Goal: Navigation & Orientation: Find specific page/section

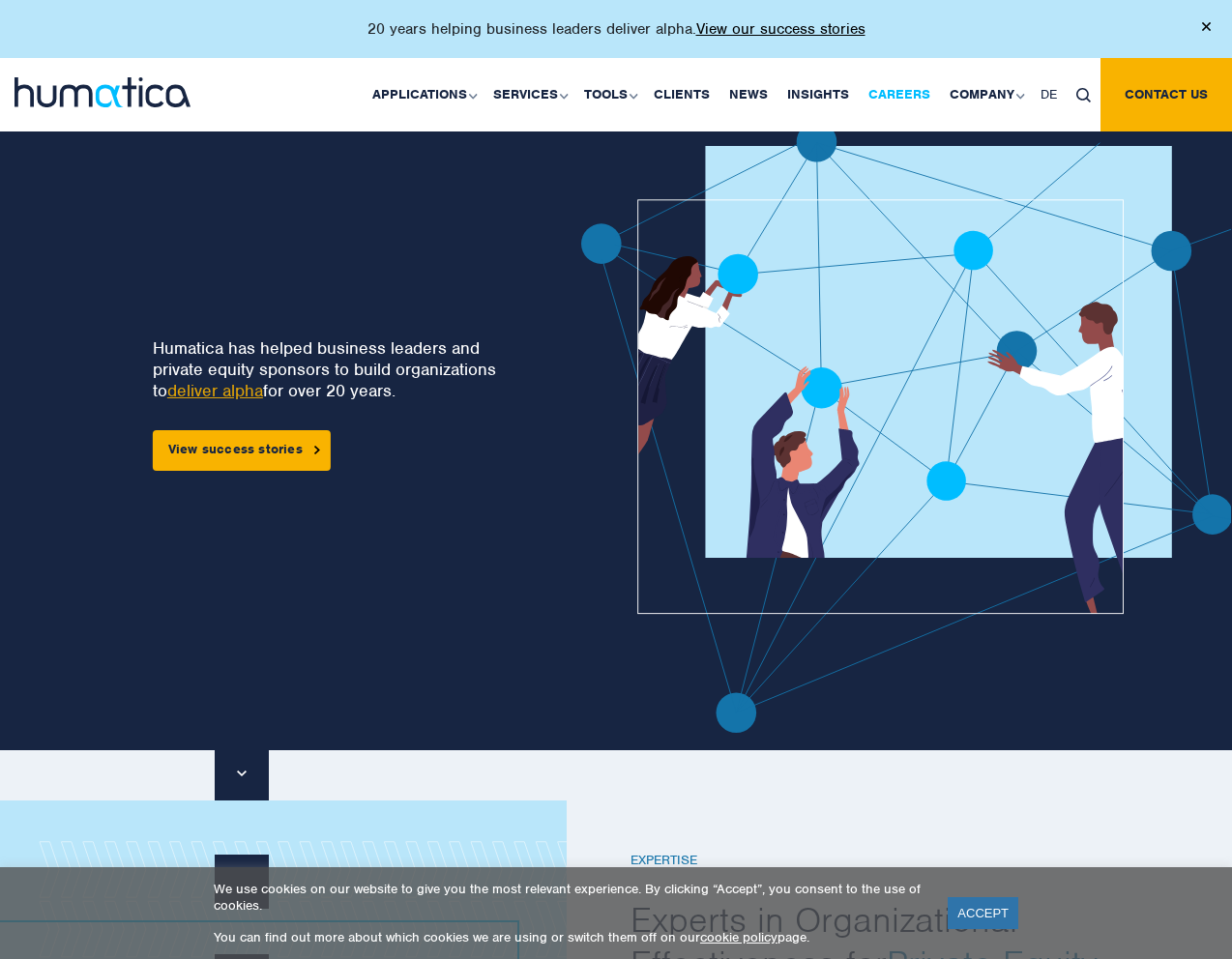
click at [894, 104] on link "Careers" at bounding box center [899, 95] width 81 height 73
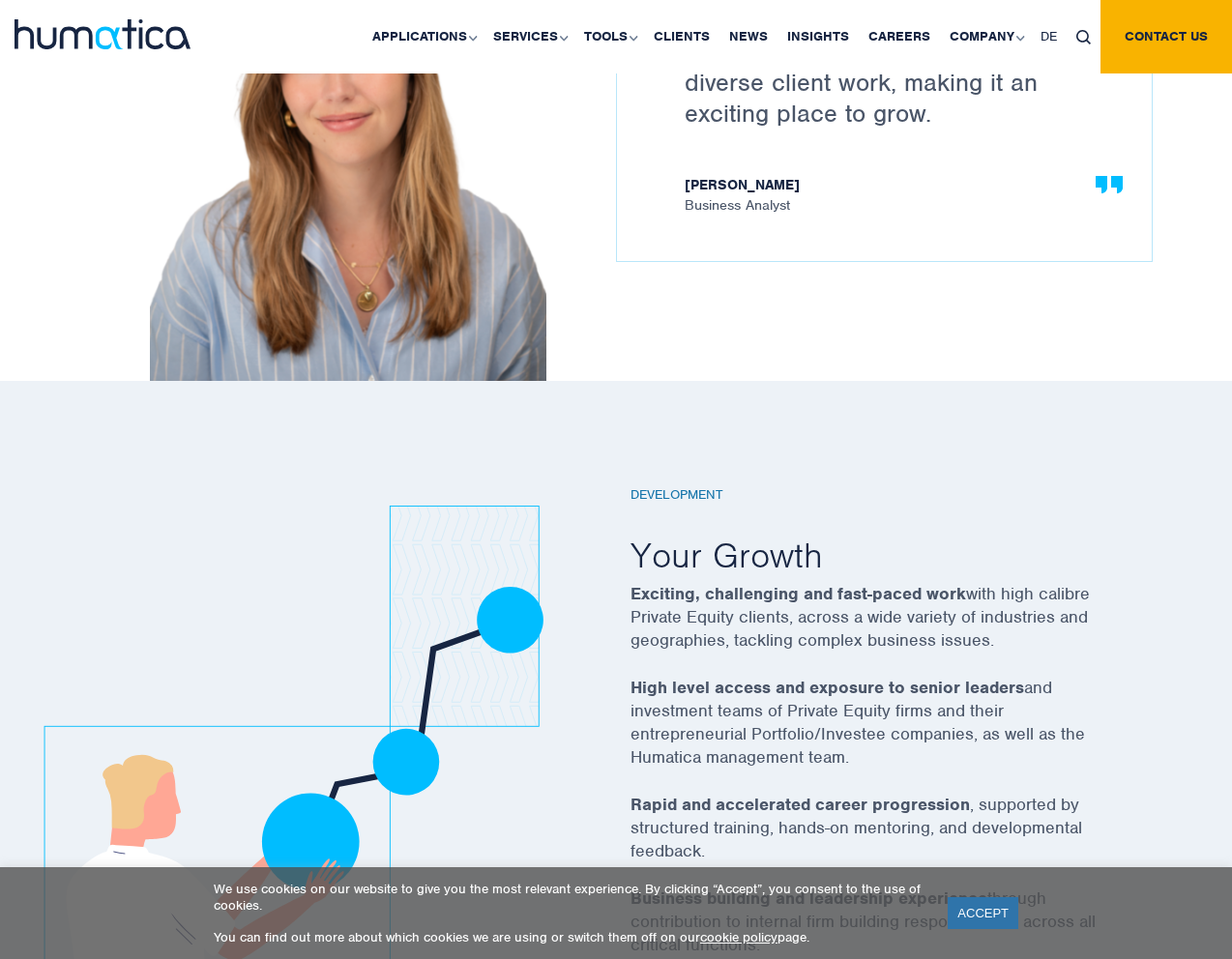
scroll to position [2584, 0]
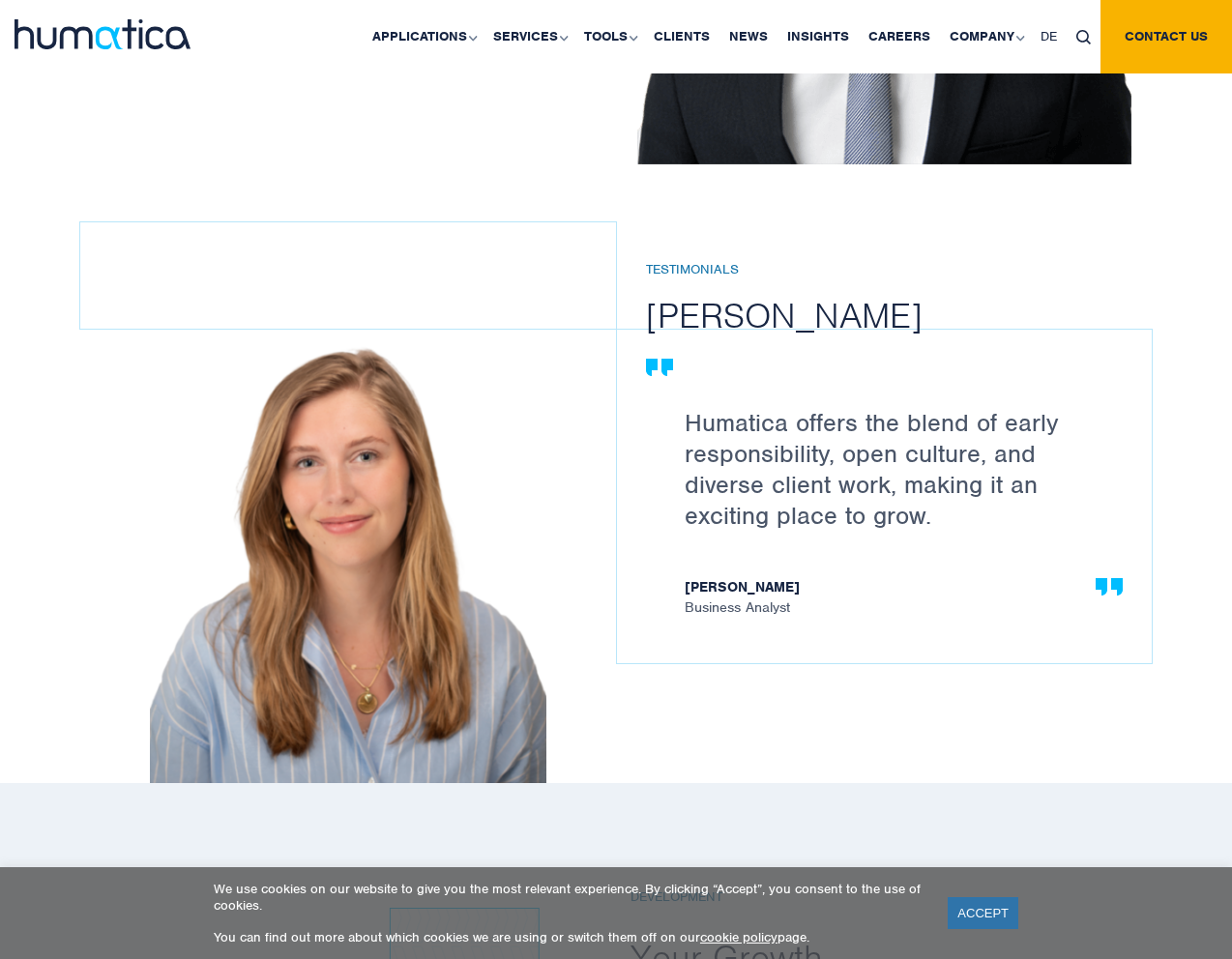
click at [770, 302] on h2 "[PERSON_NAME]" at bounding box center [913, 315] width 535 height 45
drag, startPoint x: 925, startPoint y: 319, endPoint x: 670, endPoint y: 311, distance: 255.1
click at [670, 311] on h2 "[PERSON_NAME]" at bounding box center [913, 315] width 535 height 45
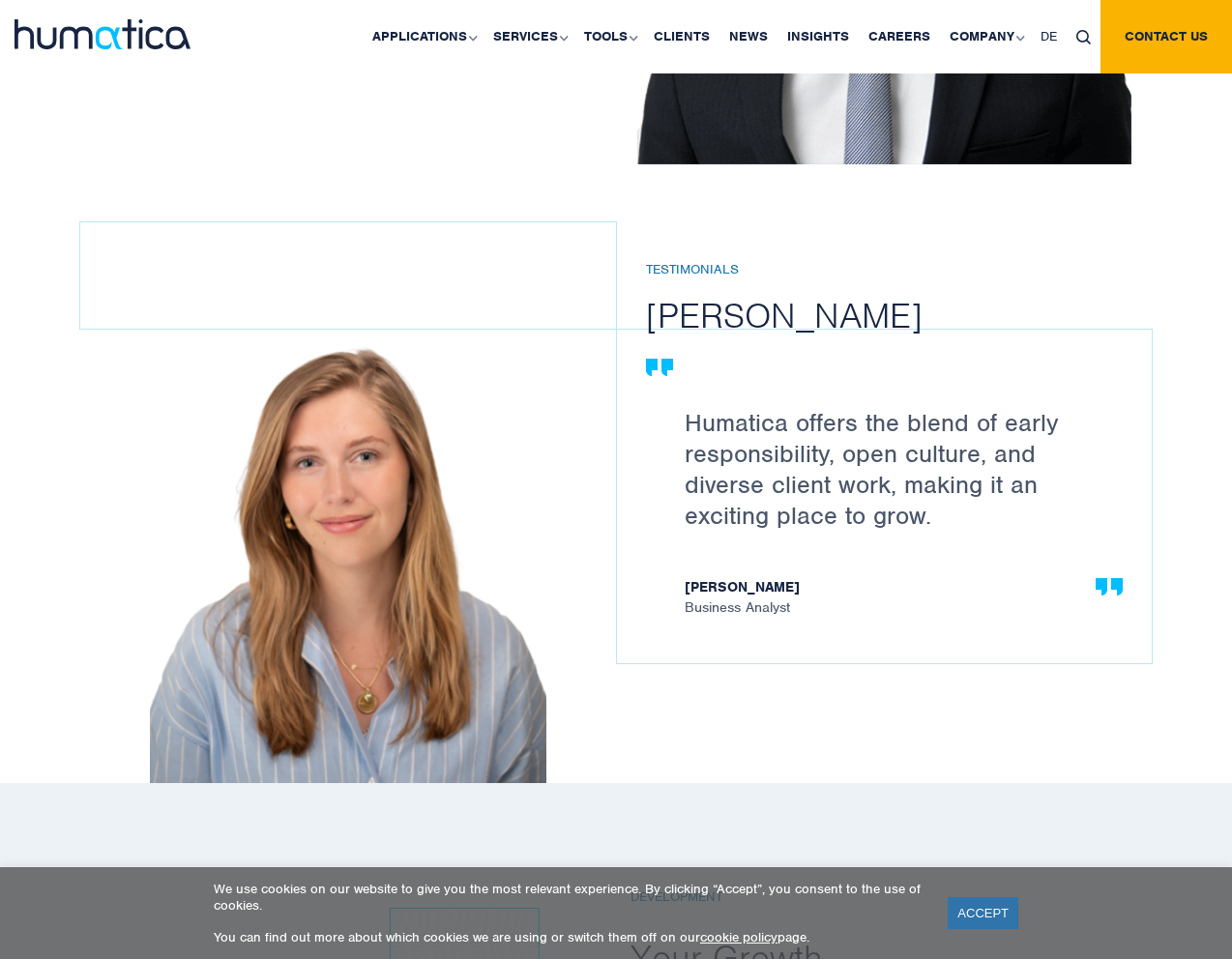
drag, startPoint x: 648, startPoint y: 311, endPoint x: 900, endPoint y: 308, distance: 252.0
click at [900, 308] on h2 "[PERSON_NAME]" at bounding box center [913, 315] width 535 height 45
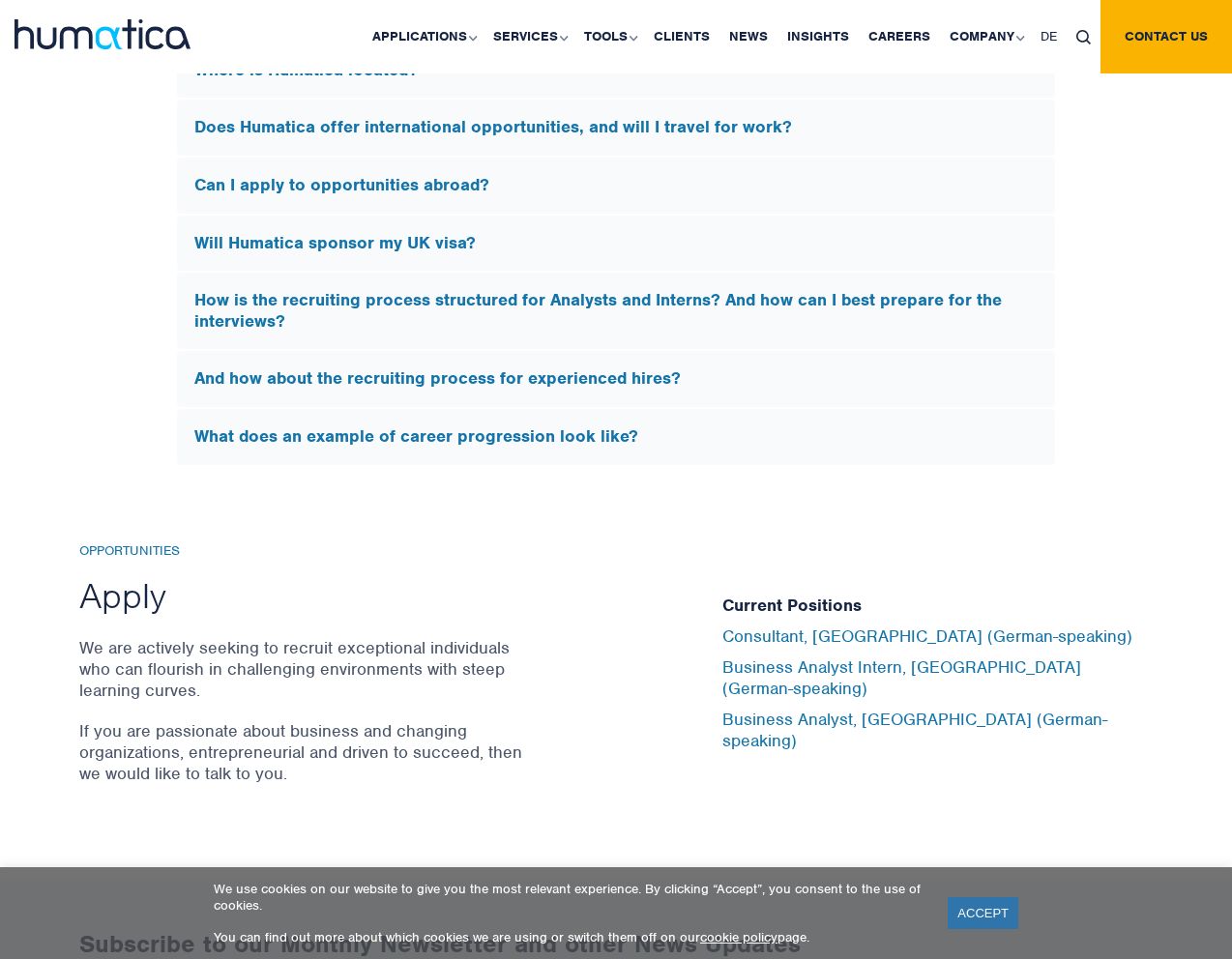
scroll to position [6265, 0]
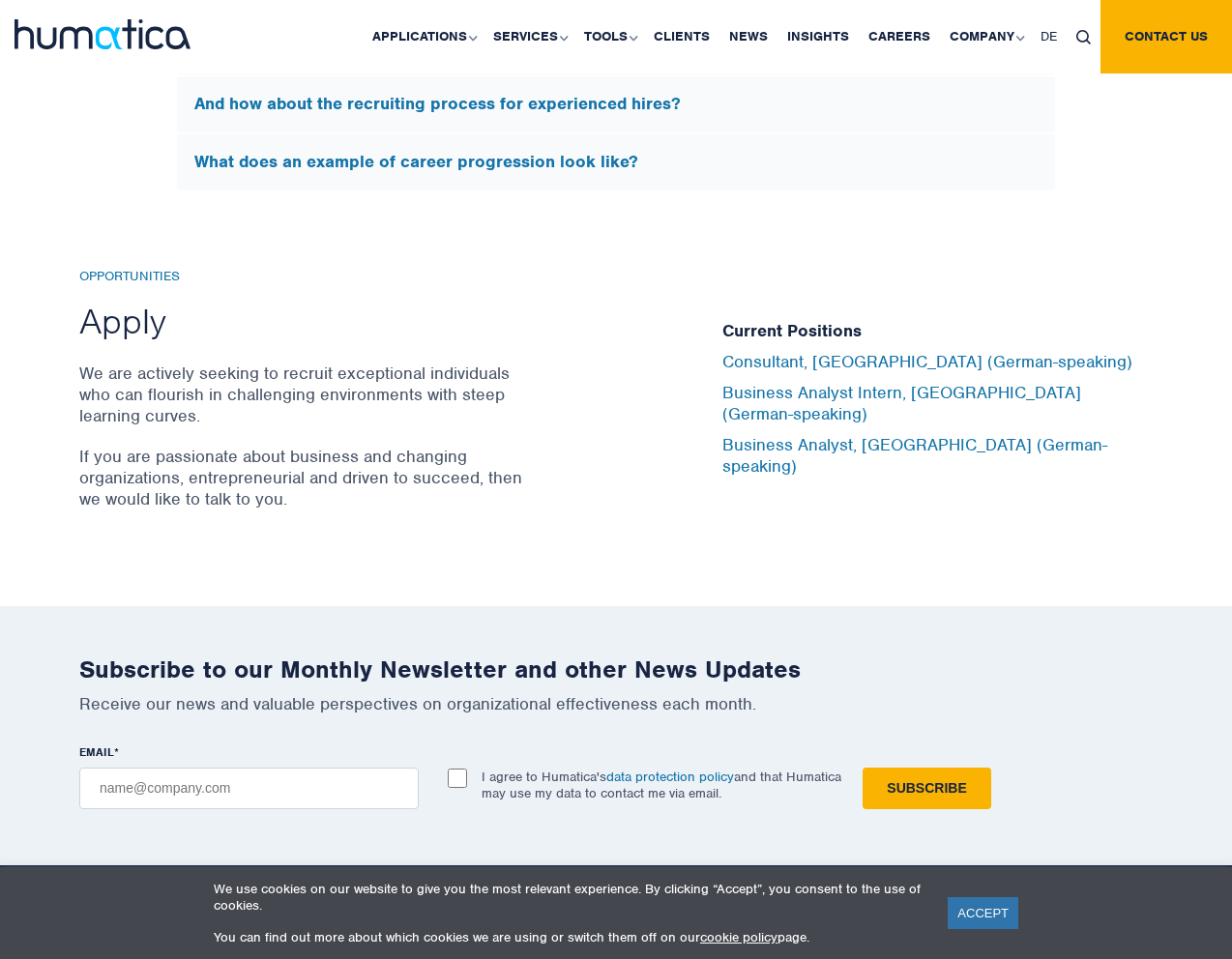
click at [734, 514] on div "Current Positions Consultant, [GEOGRAPHIC_DATA] (German-speaking) Business Anal…" at bounding box center [937, 399] width 430 height 262
